Goal: Task Accomplishment & Management: Complete application form

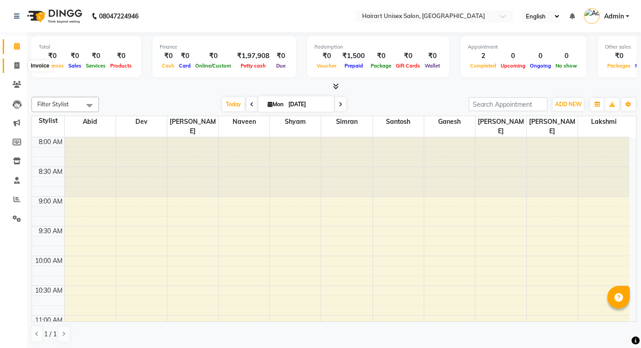
click at [11, 63] on span at bounding box center [17, 66] width 16 height 10
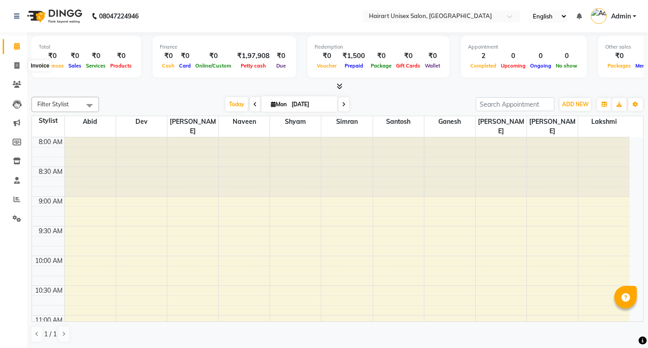
select select "service"
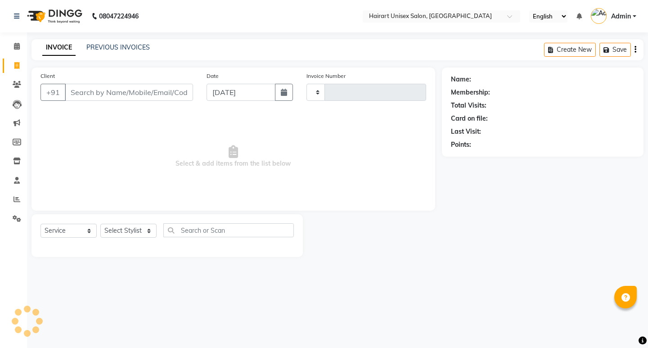
click at [141, 92] on input "Client" at bounding box center [129, 92] width 128 height 17
type input "s"
type input "0363"
select select "5534"
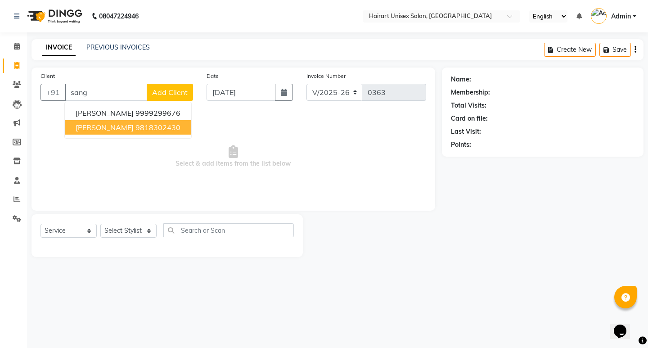
click at [134, 129] on span "[PERSON_NAME]" at bounding box center [105, 127] width 58 height 9
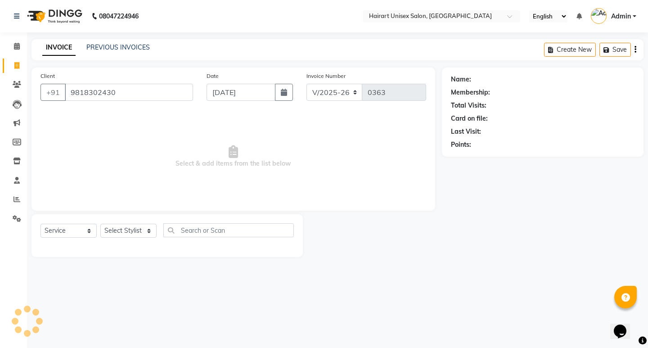
type input "9818302430"
click at [129, 233] on select "Select Stylist [PERSON_NAME] Dev [PERSON_NAME] [PERSON_NAME]" at bounding box center [128, 231] width 56 height 14
click at [100, 224] on select "Select Stylist [PERSON_NAME] Dev [PERSON_NAME] [PERSON_NAME]" at bounding box center [128, 231] width 56 height 14
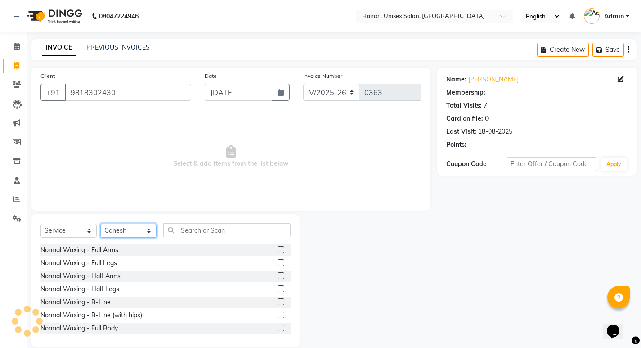
click at [128, 229] on select "Select Stylist [PERSON_NAME] Dev [PERSON_NAME] [PERSON_NAME]" at bounding box center [128, 231] width 56 height 14
select select "39571"
click at [100, 224] on select "Select Stylist [PERSON_NAME] Dev [PERSON_NAME] [PERSON_NAME]" at bounding box center [128, 231] width 56 height 14
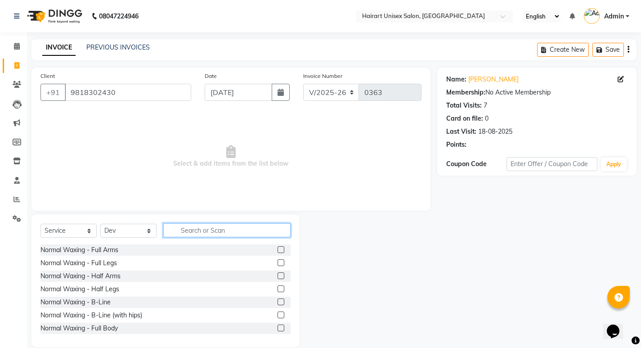
click at [194, 231] on input "text" at bounding box center [226, 230] width 127 height 14
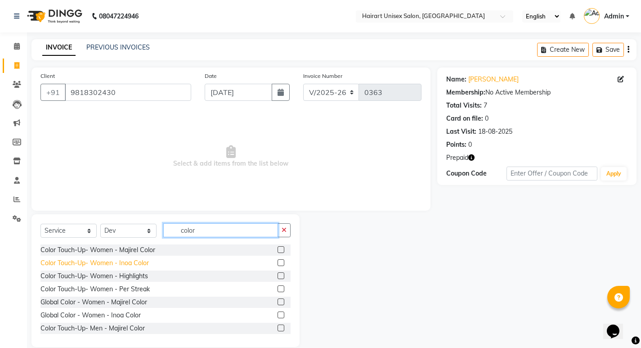
type input "color"
click at [139, 264] on div "Color Touch-Up- Women - Inoa Color" at bounding box center [94, 262] width 108 height 9
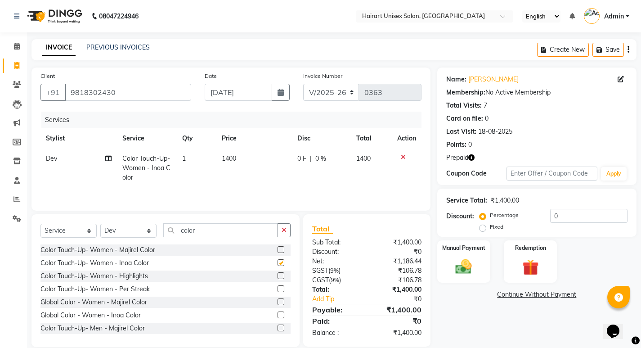
checkbox input "false"
click at [511, 257] on div "Redemption" at bounding box center [530, 261] width 55 height 45
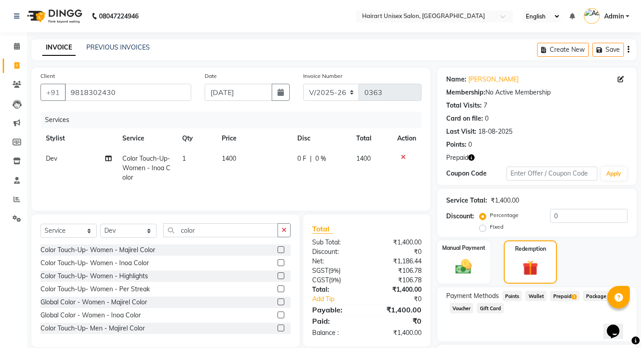
click at [562, 293] on span "Prepaid 1" at bounding box center [564, 296] width 29 height 10
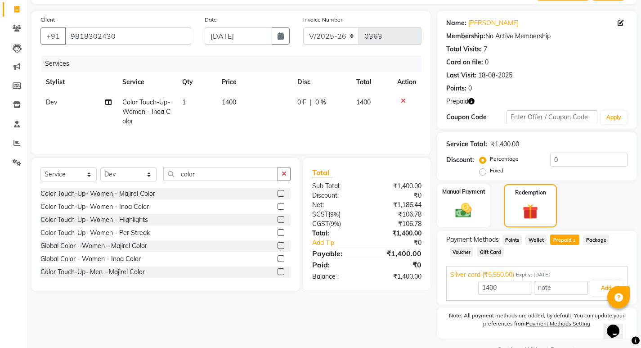
scroll to position [34, 0]
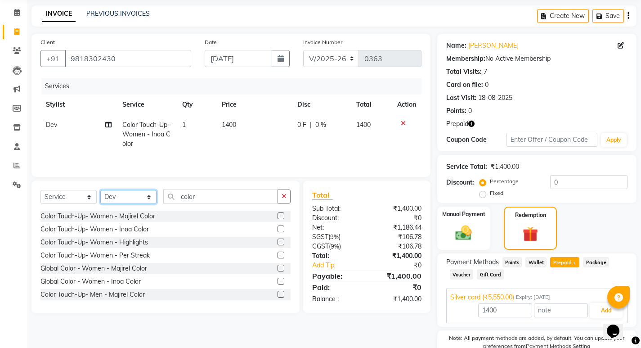
click at [129, 197] on select "Select Stylist [PERSON_NAME] Dev [PERSON_NAME] [PERSON_NAME]" at bounding box center [128, 197] width 56 height 14
select select "51929"
click at [100, 190] on select "Select Stylist [PERSON_NAME] Dev [PERSON_NAME] [PERSON_NAME]" at bounding box center [128, 197] width 56 height 14
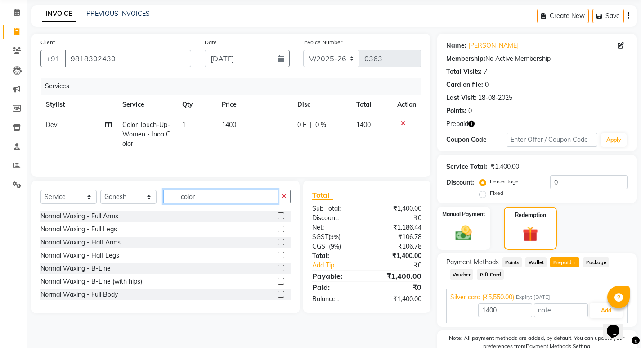
click at [202, 198] on input "color" at bounding box center [220, 196] width 115 height 14
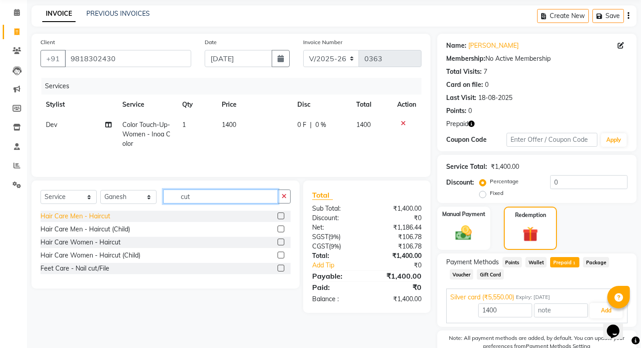
type input "cut"
click at [107, 215] on div "Hair Care Men - Haircut" at bounding box center [75, 215] width 70 height 9
type input "5550"
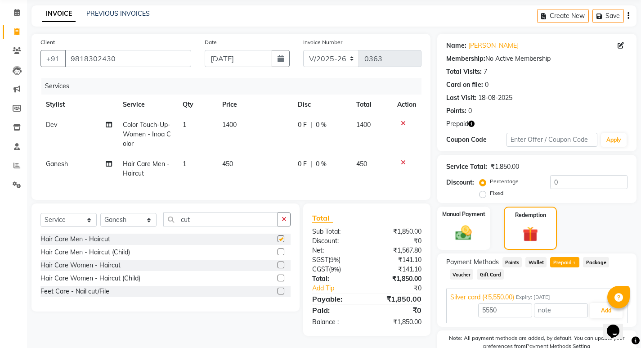
checkbox input "false"
click at [196, 226] on input "cut" at bounding box center [220, 219] width 115 height 14
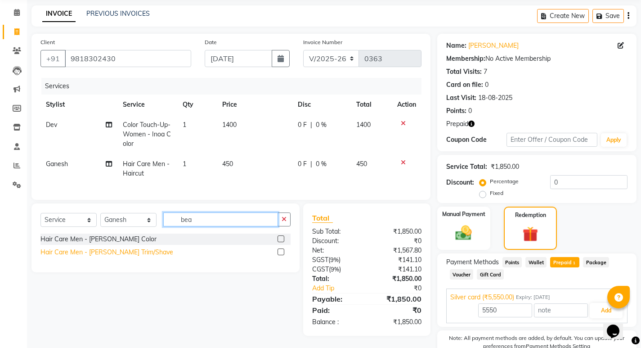
type input "bea"
click at [122, 257] on div "Hair Care Men - [PERSON_NAME] Trim/Shave" at bounding box center [106, 251] width 133 height 9
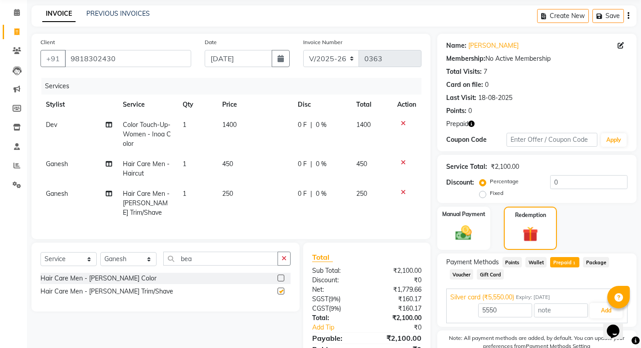
checkbox input "false"
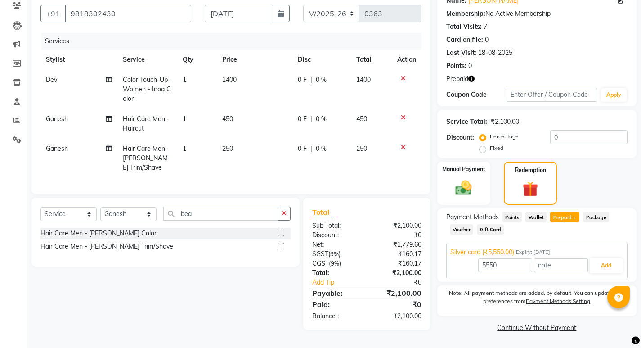
click at [232, 120] on span "450" at bounding box center [227, 119] width 11 height 8
select select "51929"
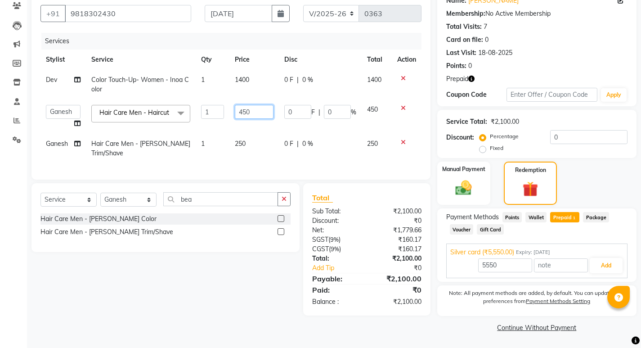
click at [246, 112] on input "450" at bounding box center [254, 112] width 38 height 14
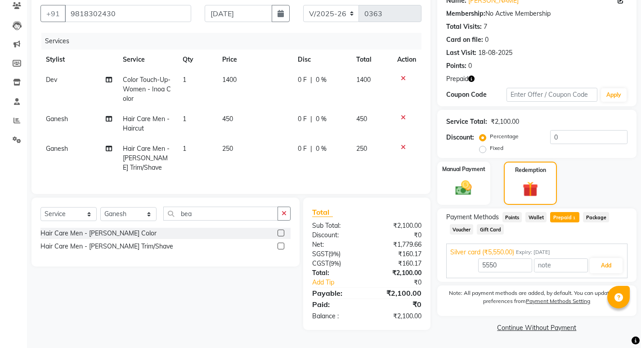
click at [243, 132] on td "450" at bounding box center [255, 124] width 76 height 30
select select "51929"
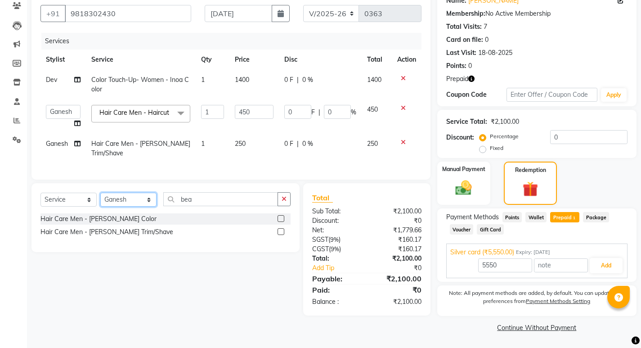
click at [138, 206] on select "Select Stylist [PERSON_NAME] Dev [PERSON_NAME] [PERSON_NAME]" at bounding box center [128, 200] width 56 height 14
select select "79556"
click at [100, 203] on select "Select Stylist [PERSON_NAME] Dev [PERSON_NAME] [PERSON_NAME]" at bounding box center [128, 200] width 56 height 14
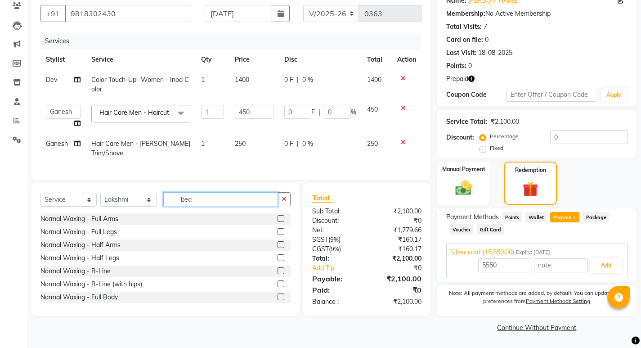
click at [199, 206] on input "bea" at bounding box center [220, 199] width 115 height 14
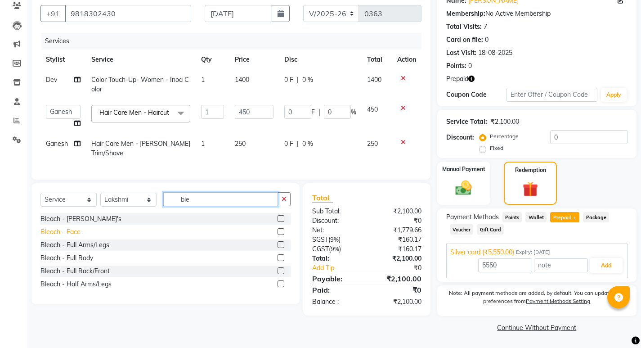
type input "ble"
click at [72, 237] on div "Bleach - Face" at bounding box center [60, 231] width 40 height 9
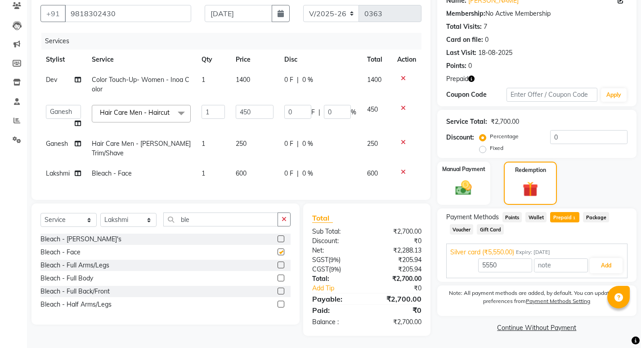
checkbox input "false"
click at [238, 177] on span "600" at bounding box center [241, 173] width 11 height 8
select select "79556"
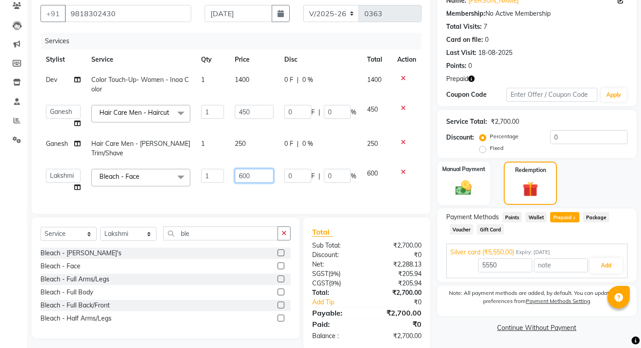
click at [241, 175] on input "600" at bounding box center [254, 176] width 38 height 14
type input "800"
click at [253, 194] on div "Services Stylist Service Qty Price Disc Total Action Dev Color Touch-Up- Women …" at bounding box center [230, 119] width 381 height 172
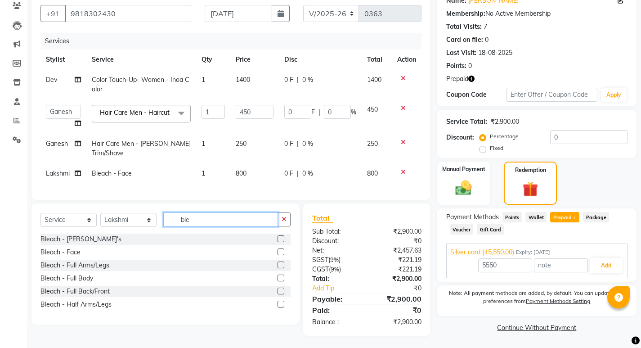
click at [194, 226] on input "ble" at bounding box center [220, 219] width 115 height 14
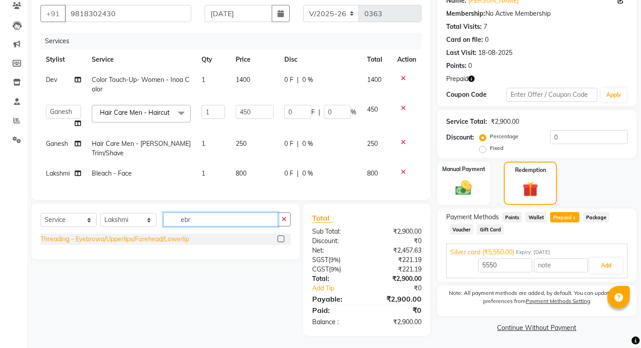
type input "ebr"
click at [150, 244] on div "Threading - Eyebrowa/Upperlips/Forehead/Lowerlip" at bounding box center [114, 238] width 148 height 9
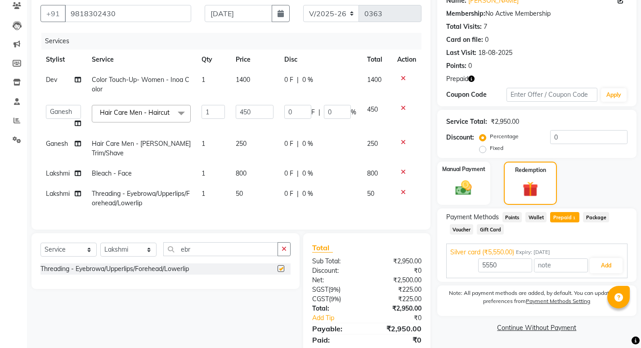
checkbox input "false"
click at [246, 195] on td "50" at bounding box center [254, 199] width 49 height 30
select select "79556"
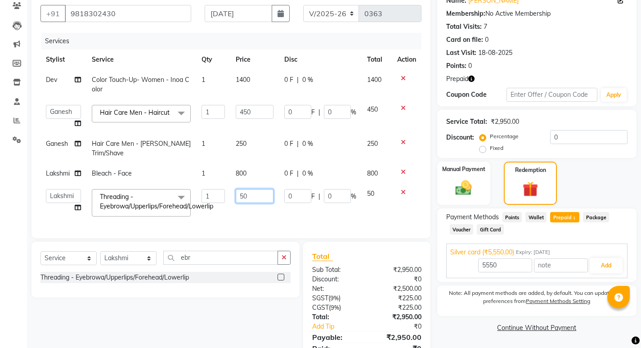
click at [246, 195] on input "50" at bounding box center [255, 196] width 38 height 14
click at [253, 195] on input "50100" at bounding box center [255, 196] width 38 height 14
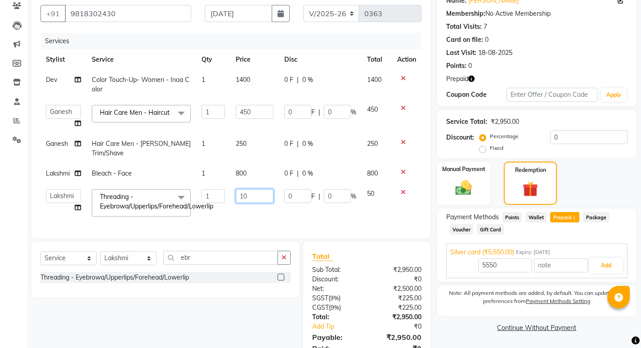
type input "100"
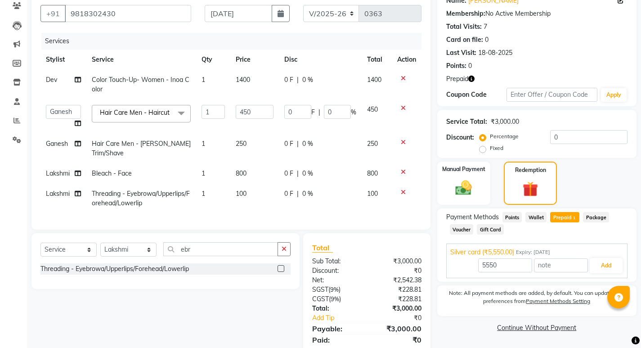
click at [253, 220] on div "Services Stylist Service Qty Price Disc Total Action Dev Color Touch-Up- Women …" at bounding box center [230, 127] width 381 height 188
click at [456, 178] on img at bounding box center [463, 187] width 27 height 19
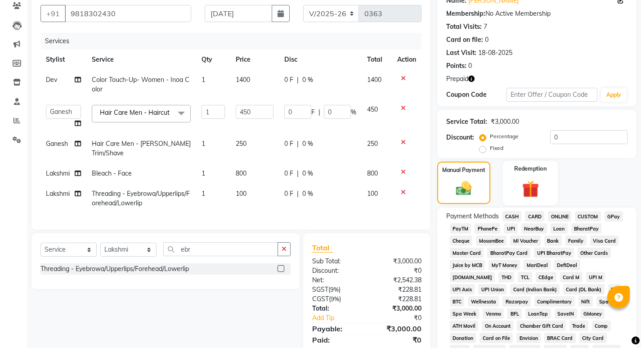
click at [524, 179] on img at bounding box center [530, 188] width 27 height 21
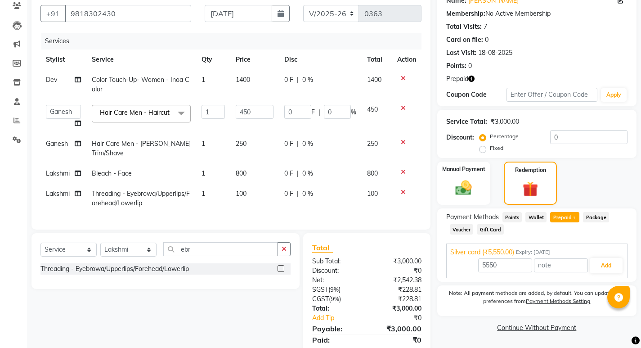
click at [565, 218] on span "Prepaid 1" at bounding box center [564, 217] width 29 height 10
type input "3000"
click at [565, 218] on span "Prepaid 1" at bounding box center [564, 217] width 29 height 10
click at [612, 262] on button "Add" at bounding box center [606, 265] width 33 height 15
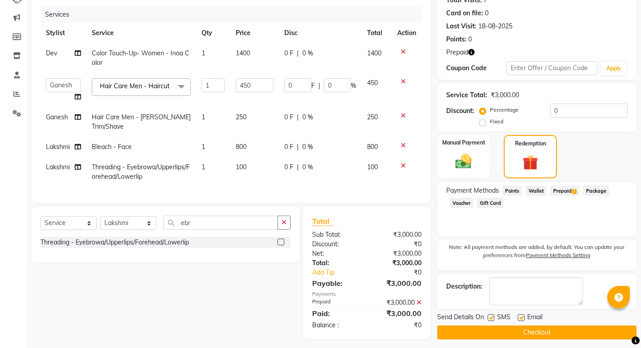
scroll to position [121, 0]
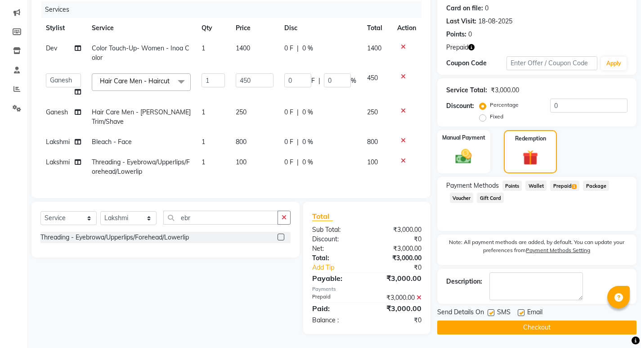
click at [533, 320] on button "Checkout" at bounding box center [536, 327] width 199 height 14
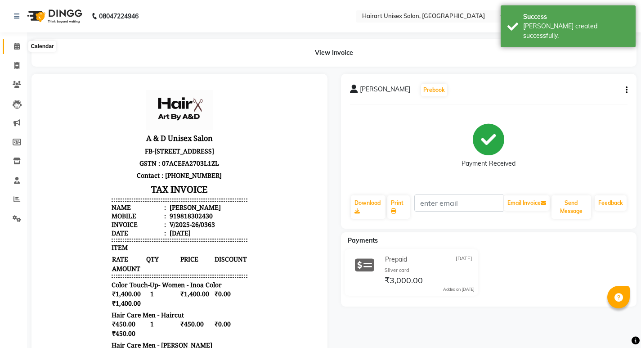
click at [15, 47] on icon at bounding box center [17, 46] width 6 height 7
